Goal: Transaction & Acquisition: Purchase product/service

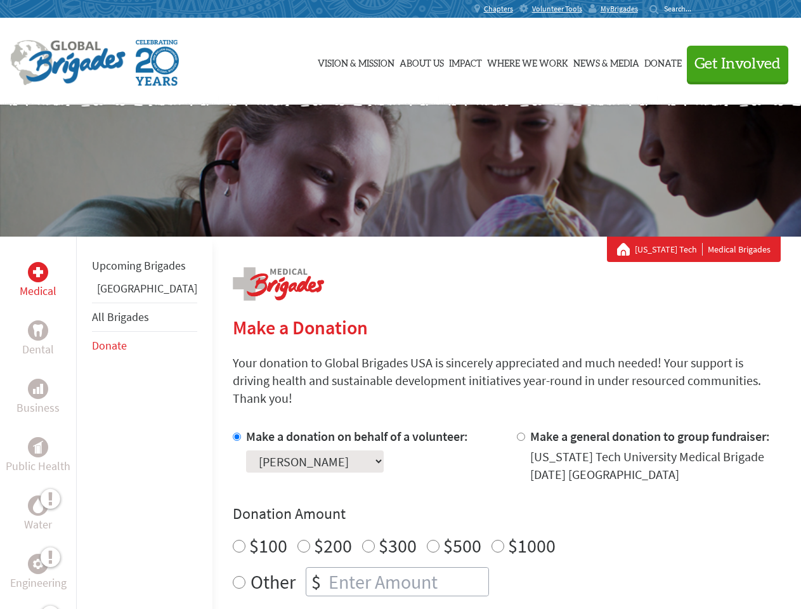
click at [700, 9] on div "Search for:" at bounding box center [674, 9] width 51 height 10
click at [732, 63] on span "Get Involved" at bounding box center [738, 63] width 86 height 15
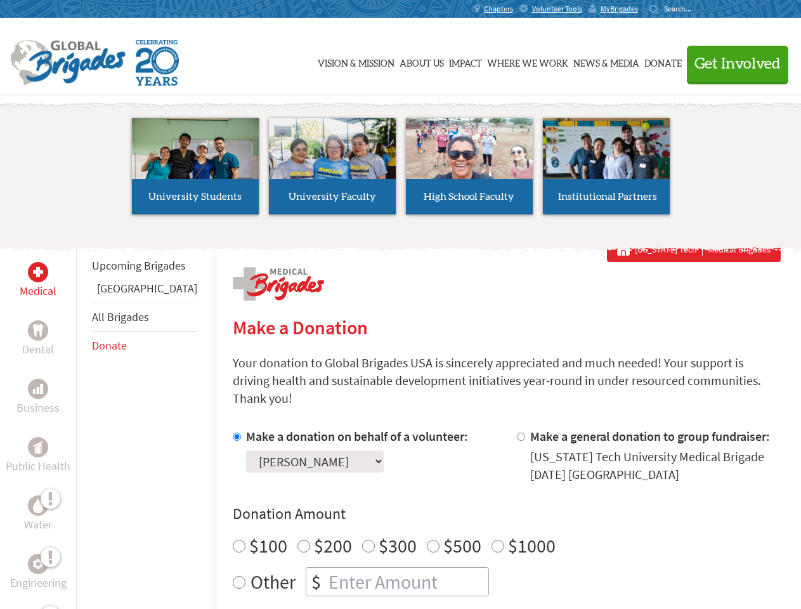
click at [401, 171] on li "High School Faculty" at bounding box center [469, 166] width 137 height 117
click at [84, 422] on div "Upcoming Brigades Ghana All Brigades Donate" at bounding box center [144, 541] width 136 height 609
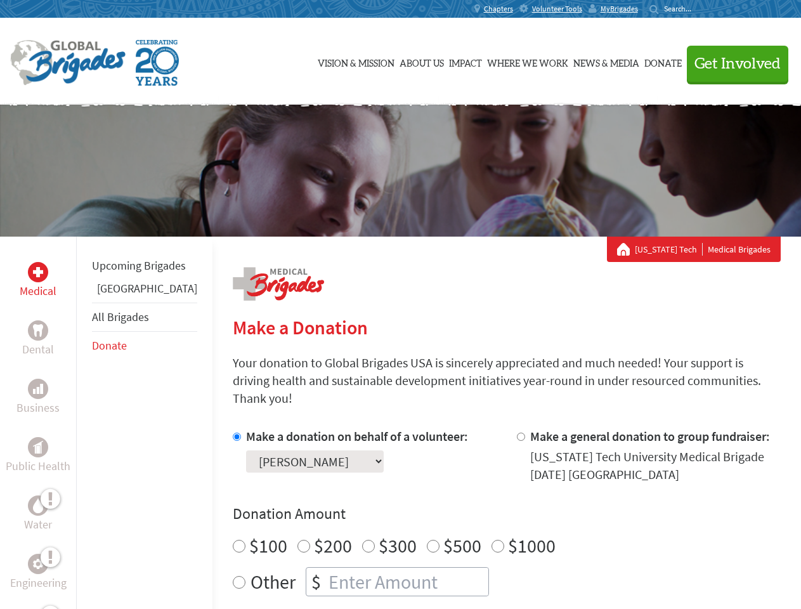
click at [485, 509] on div "Donation Amount $100 $200 $300 $500 $1000 Other $" at bounding box center [507, 550] width 548 height 93
click at [233, 433] on input "Make a donation on behalf of a volunteer:" at bounding box center [237, 437] width 8 height 8
click at [517, 433] on input "Make a general donation to group fundraiser:" at bounding box center [521, 437] width 8 height 8
radio input "true"
